Goal: Task Accomplishment & Management: Manage account settings

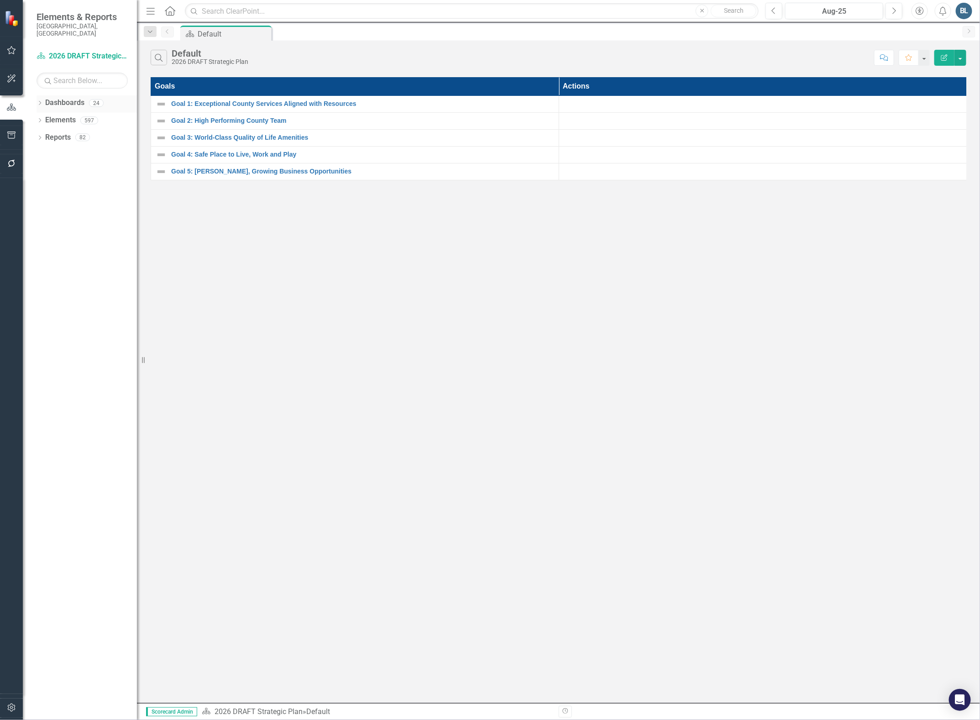
click at [67, 99] on link "Dashboards" at bounding box center [64, 103] width 39 height 10
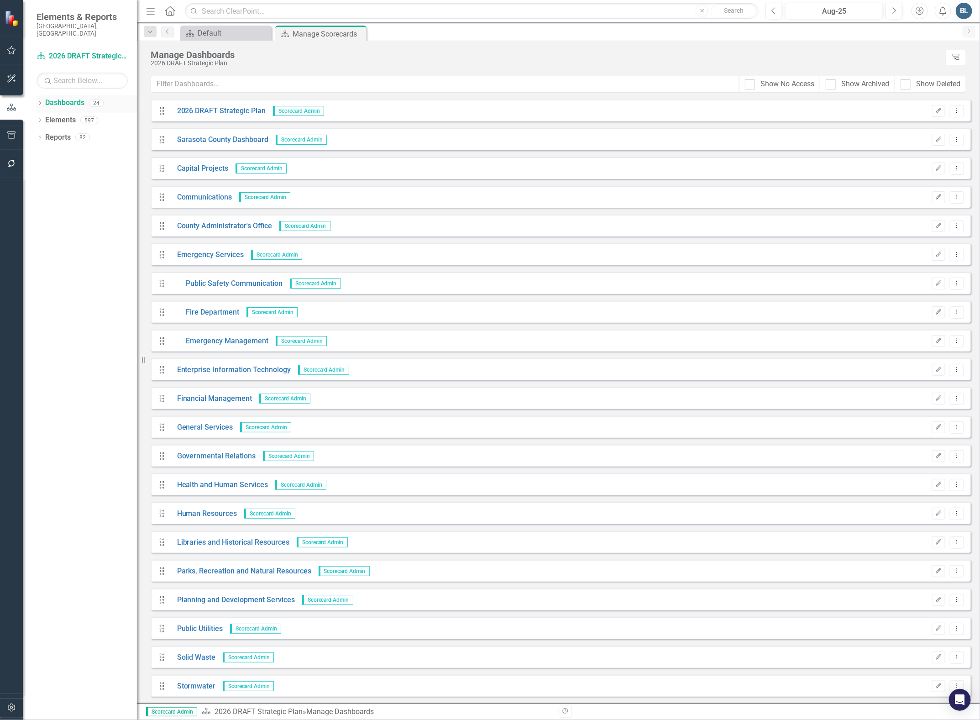
click at [37, 100] on div "Dropdown" at bounding box center [40, 104] width 6 height 8
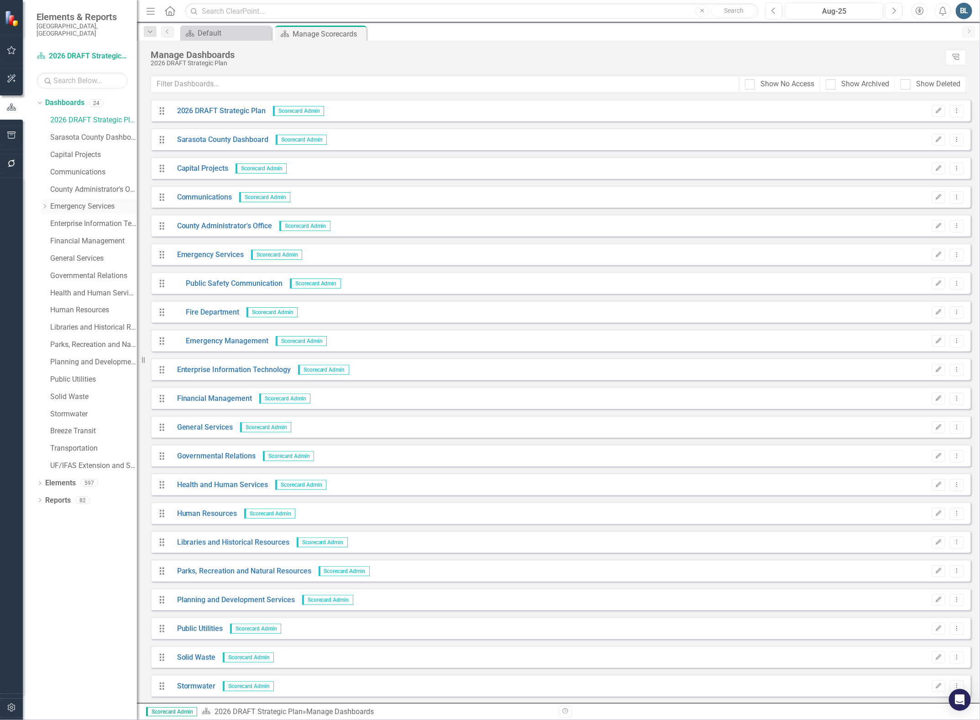
click at [77, 201] on link "Emergency Services" at bounding box center [93, 206] width 87 height 10
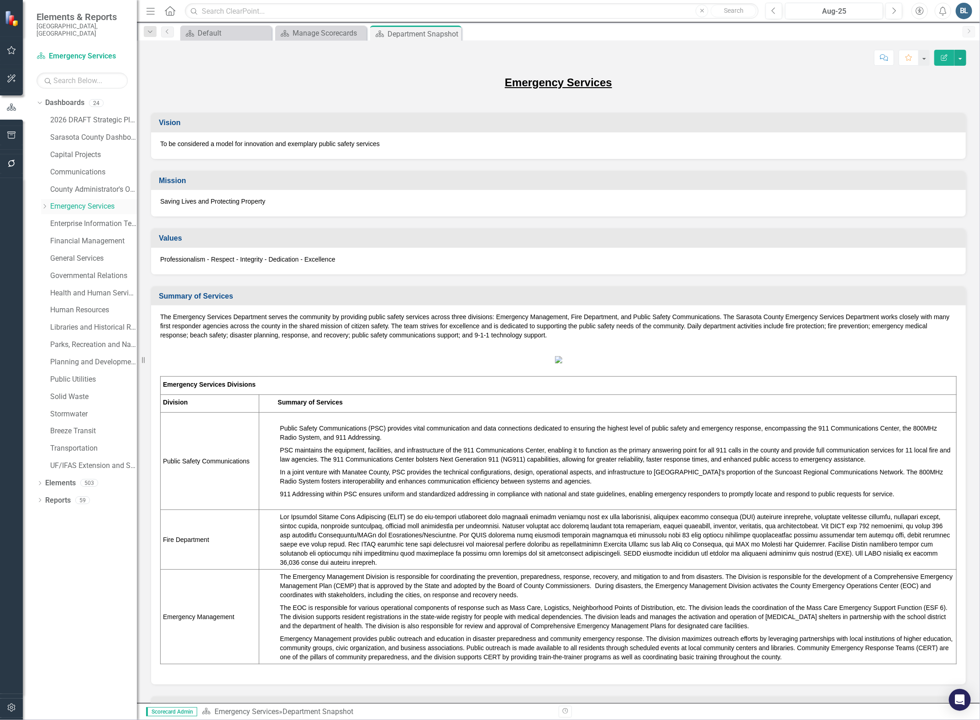
click at [42, 204] on icon "Dropdown" at bounding box center [44, 206] width 7 height 5
click at [68, 236] on link "Fire Department" at bounding box center [98, 241] width 78 height 10
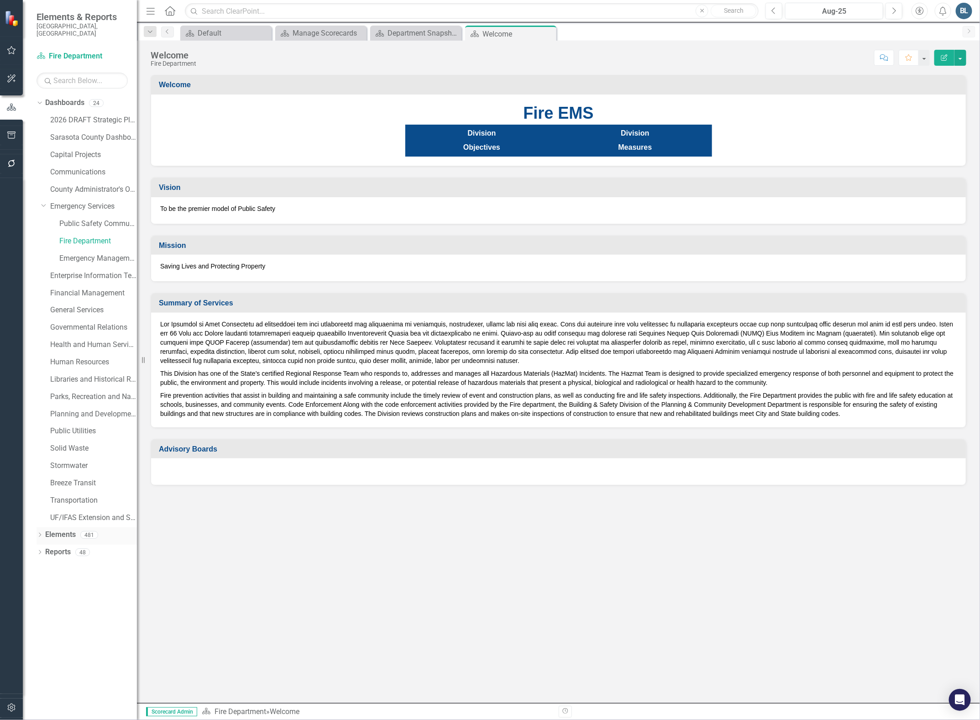
click at [60, 529] on link "Elements" at bounding box center [60, 534] width 31 height 10
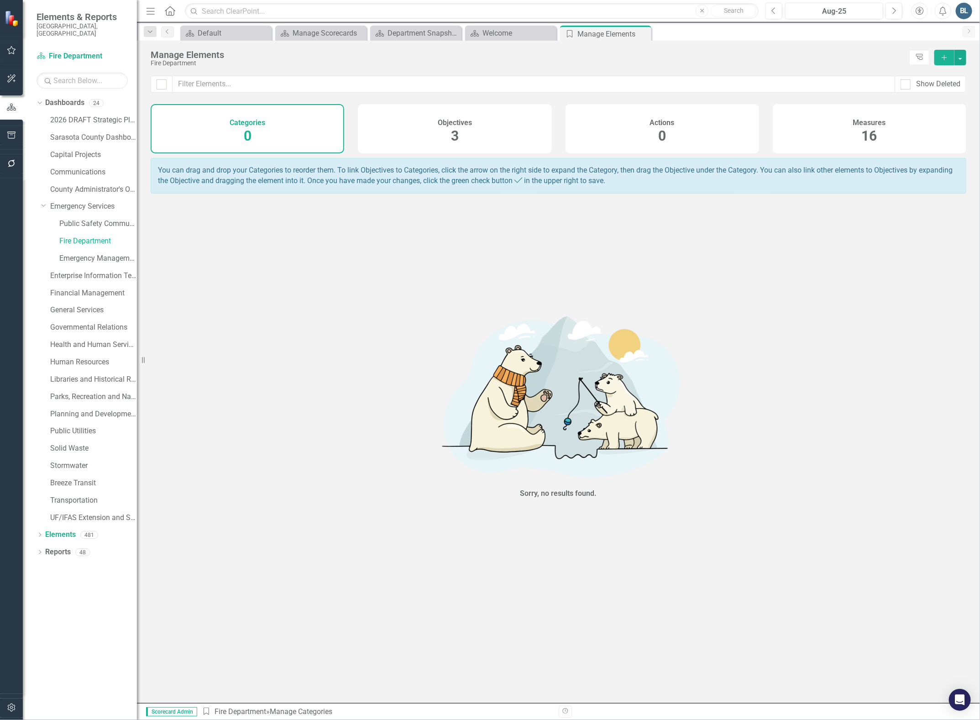
click at [865, 124] on h4 "Measures" at bounding box center [869, 123] width 33 height 8
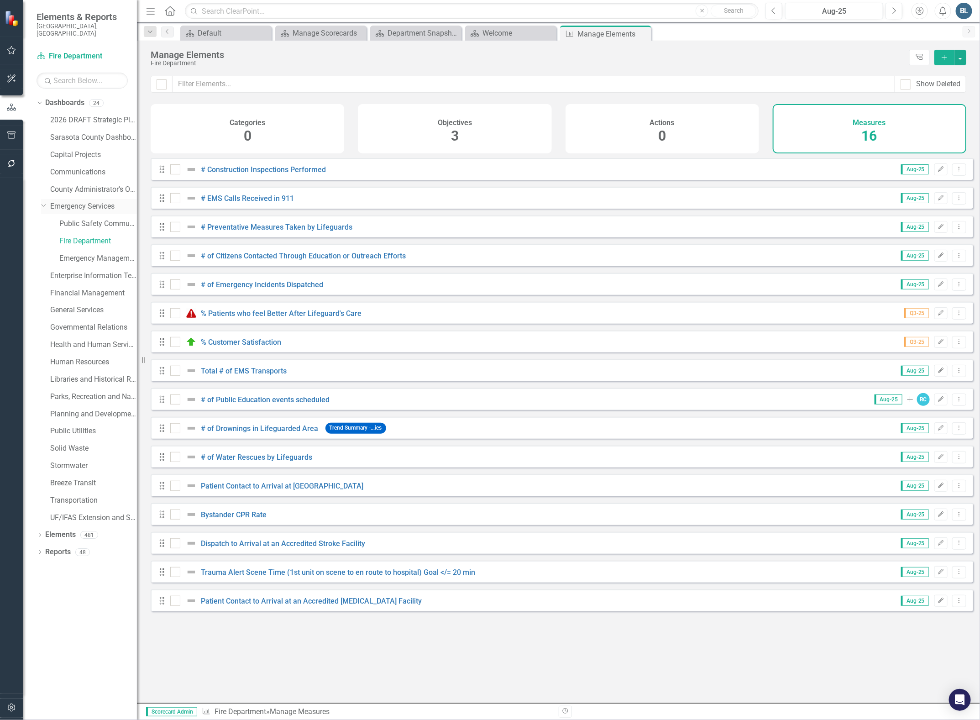
click at [66, 201] on link "Emergency Services" at bounding box center [93, 206] width 87 height 10
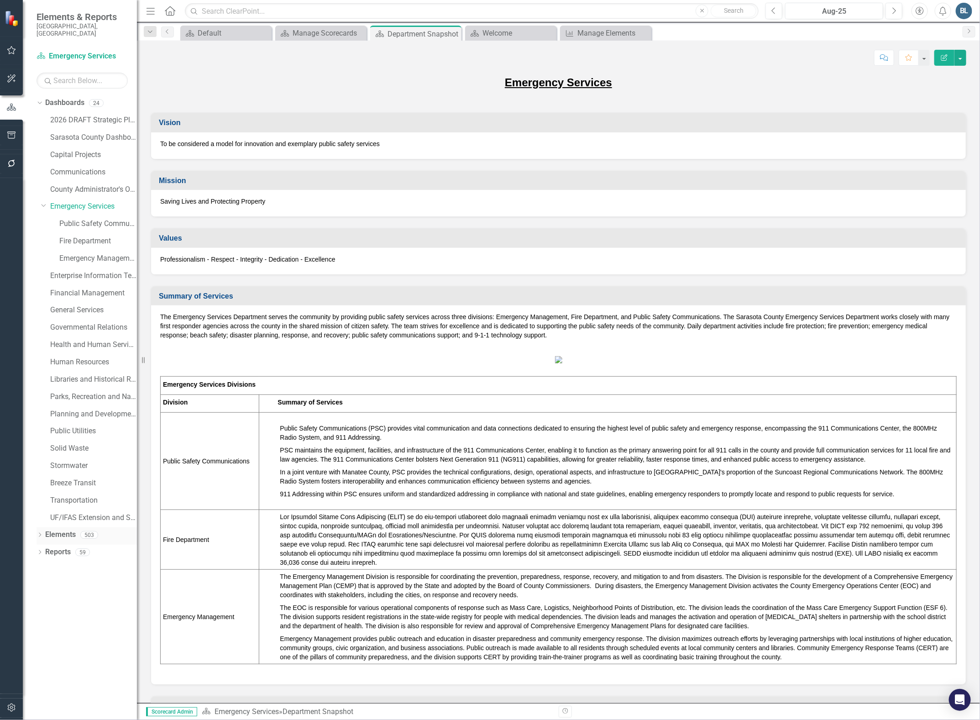
click at [48, 529] on link "Elements" at bounding box center [60, 534] width 31 height 10
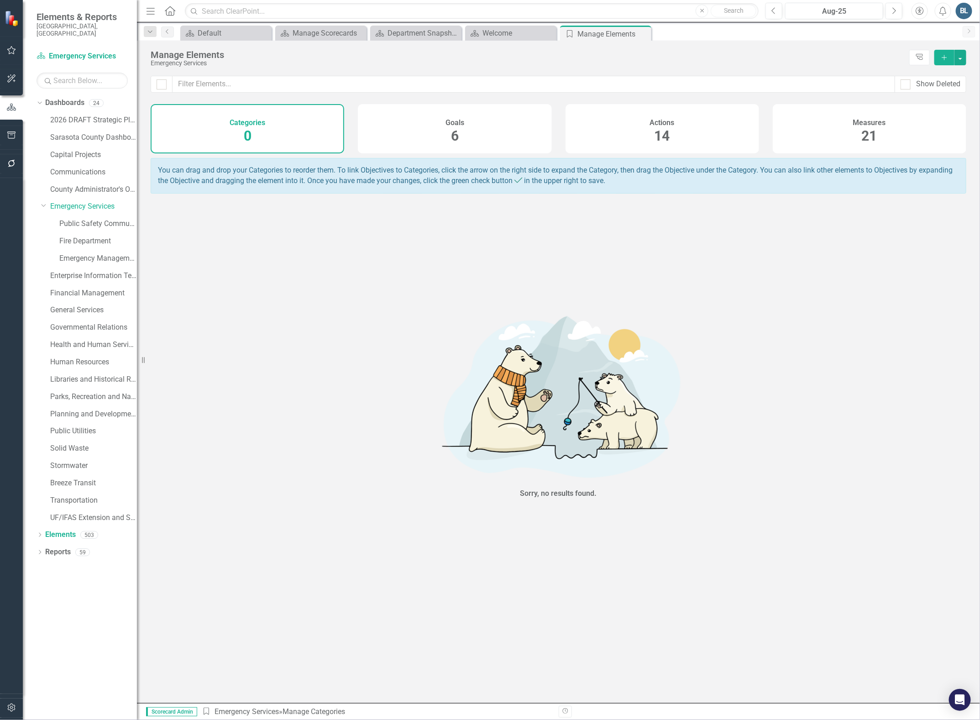
click at [857, 130] on div "Measures 21" at bounding box center [869, 128] width 193 height 49
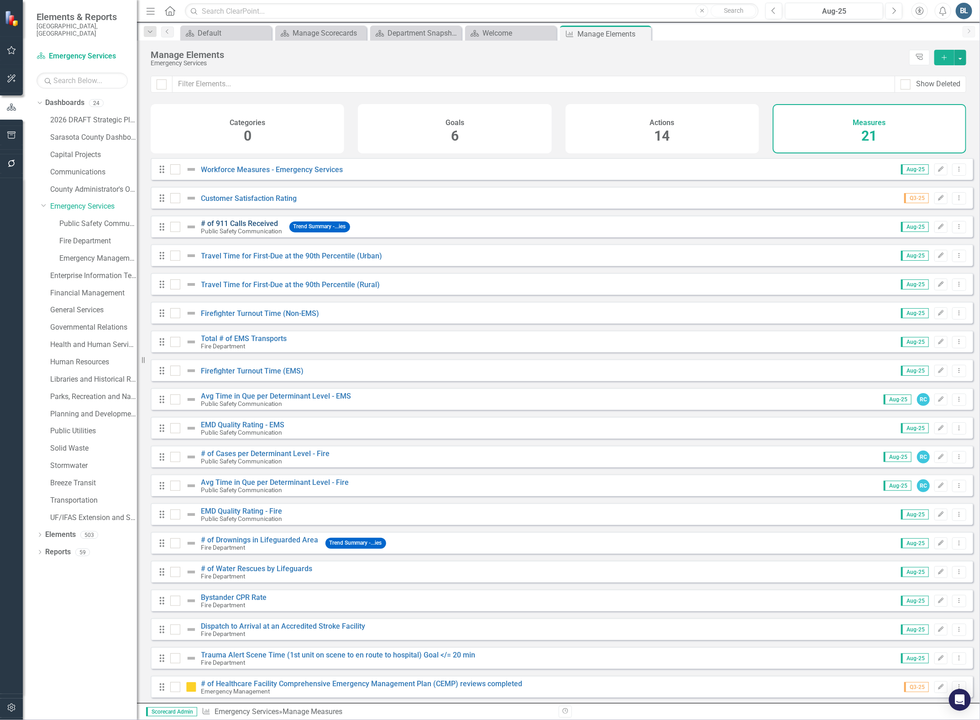
click at [236, 227] on link "# of 911 Calls Received" at bounding box center [239, 223] width 77 height 9
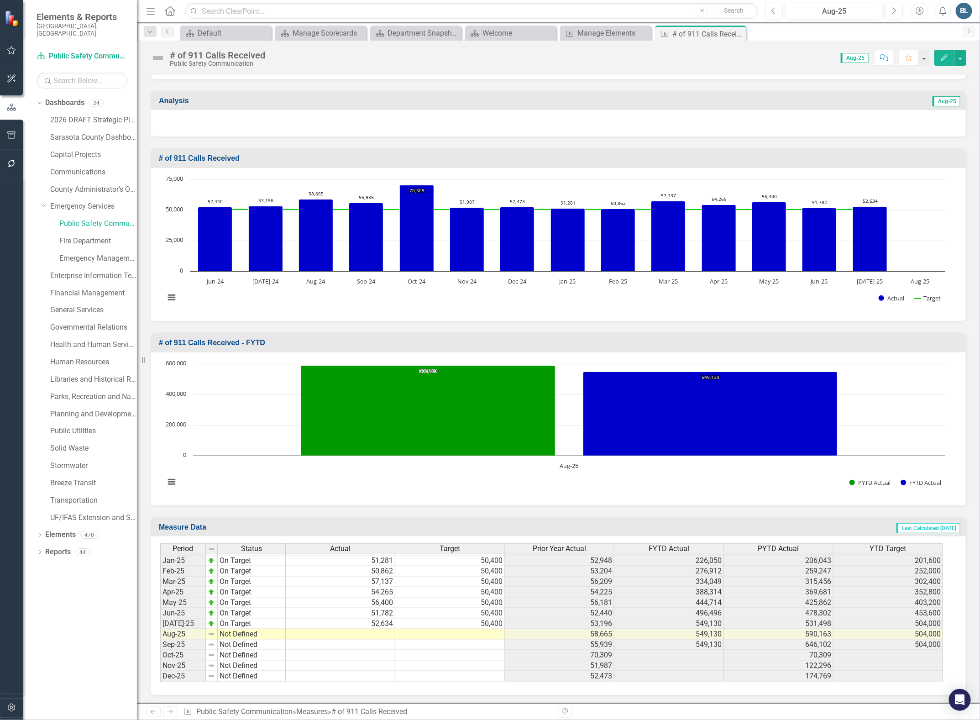
scroll to position [1419, 0]
click at [363, 631] on tbody "Nov-23 Caution 49,705 50,400 56,423 100,868 117,311 100,800 Dec-23 On Target 52…" at bounding box center [551, 543] width 783 height 273
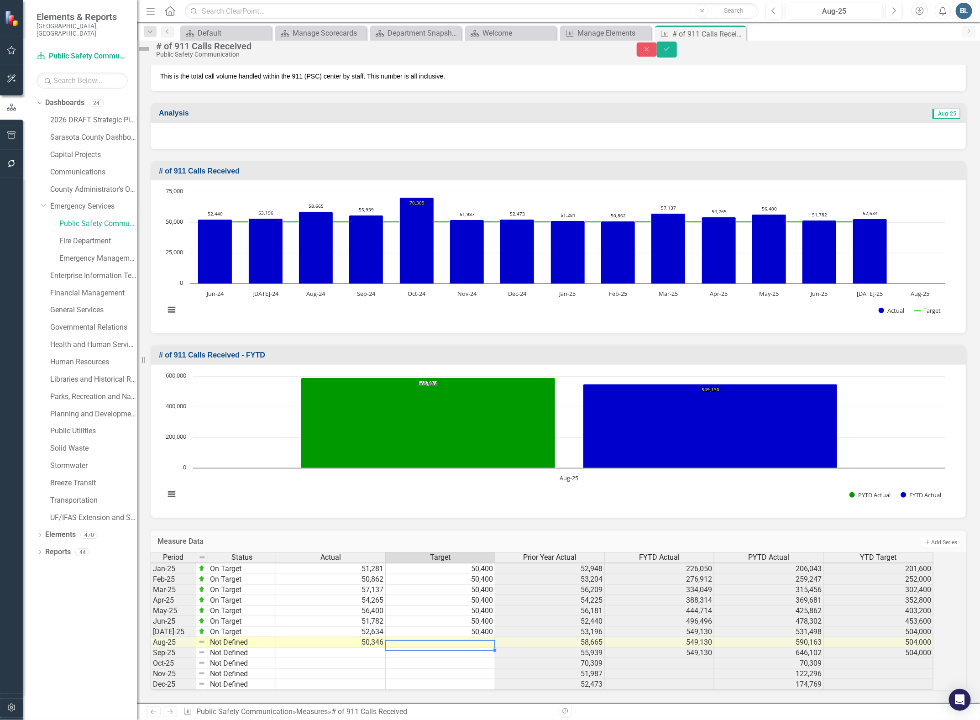
click at [436, 637] on td at bounding box center [441, 642] width 110 height 10
type textarea "4"
type textarea "50400"
click at [205, 638] on img at bounding box center [201, 641] width 7 height 7
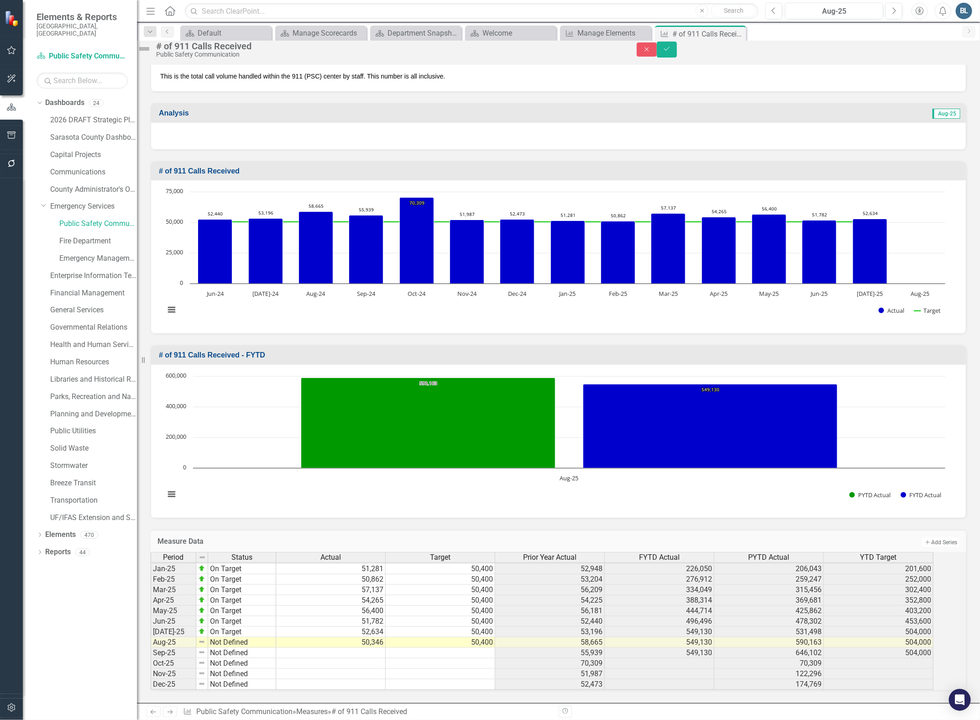
click at [151, 50] on img at bounding box center [144, 49] width 15 height 15
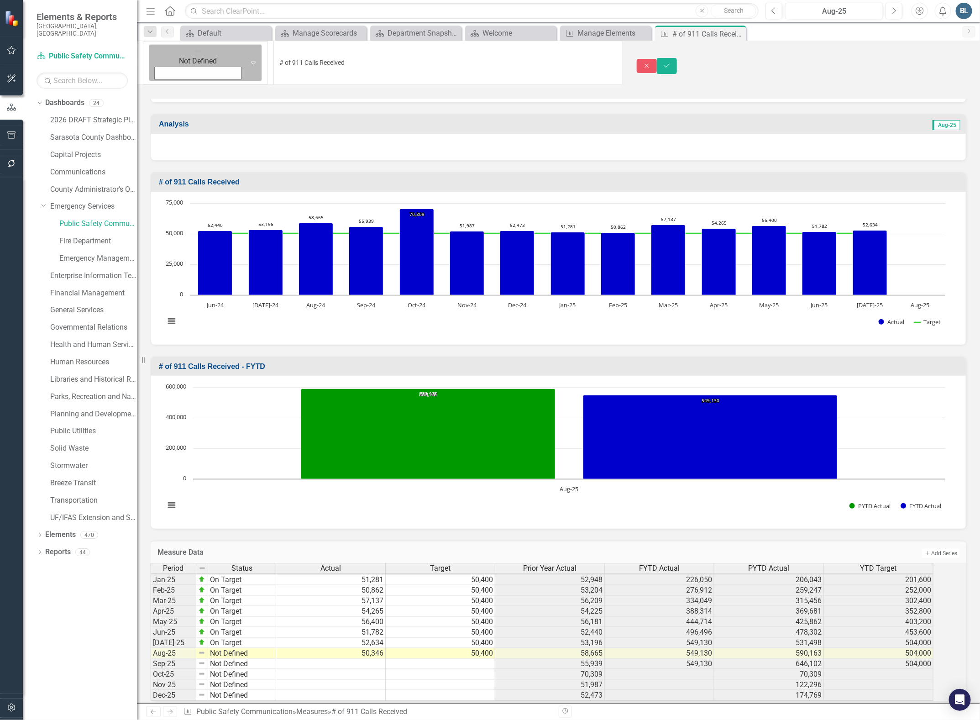
click at [165, 52] on div "Not Defined" at bounding box center [197, 56] width 85 height 21
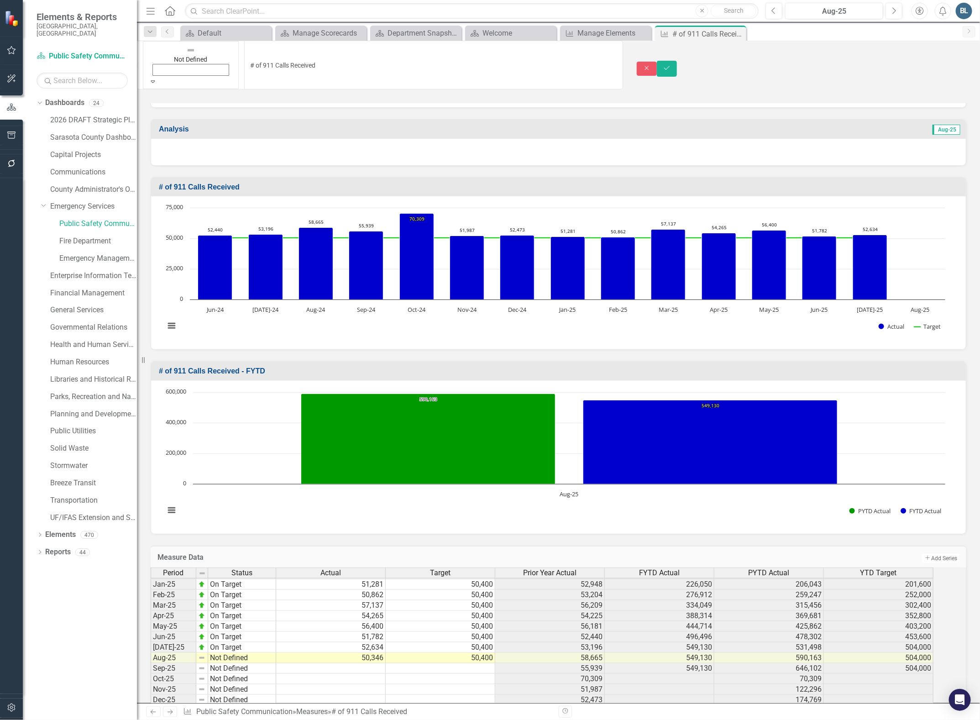
click at [671, 65] on icon "Save" at bounding box center [667, 68] width 8 height 6
